Goal: Register for event/course

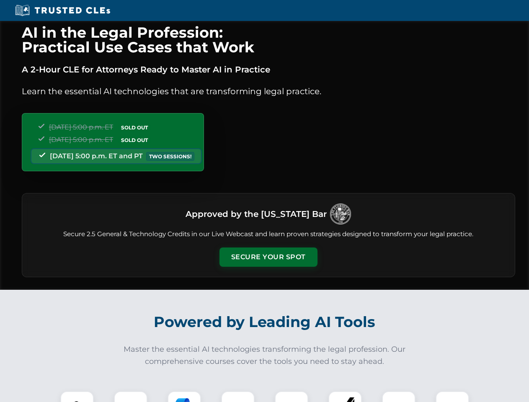
click at [268, 257] on button "Secure Your Spot" at bounding box center [269, 257] width 98 height 19
click at [77, 397] on img at bounding box center [77, 408] width 24 height 24
